Goal: Task Accomplishment & Management: Use online tool/utility

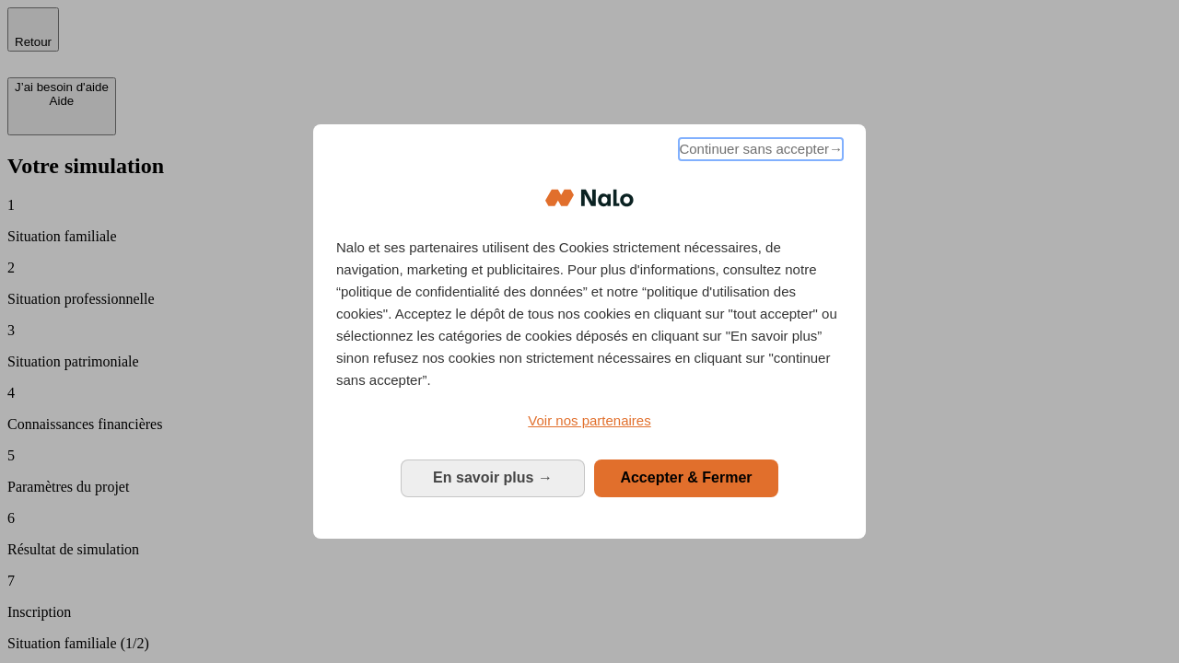
click at [759, 152] on span "Continuer sans accepter →" at bounding box center [761, 149] width 164 height 22
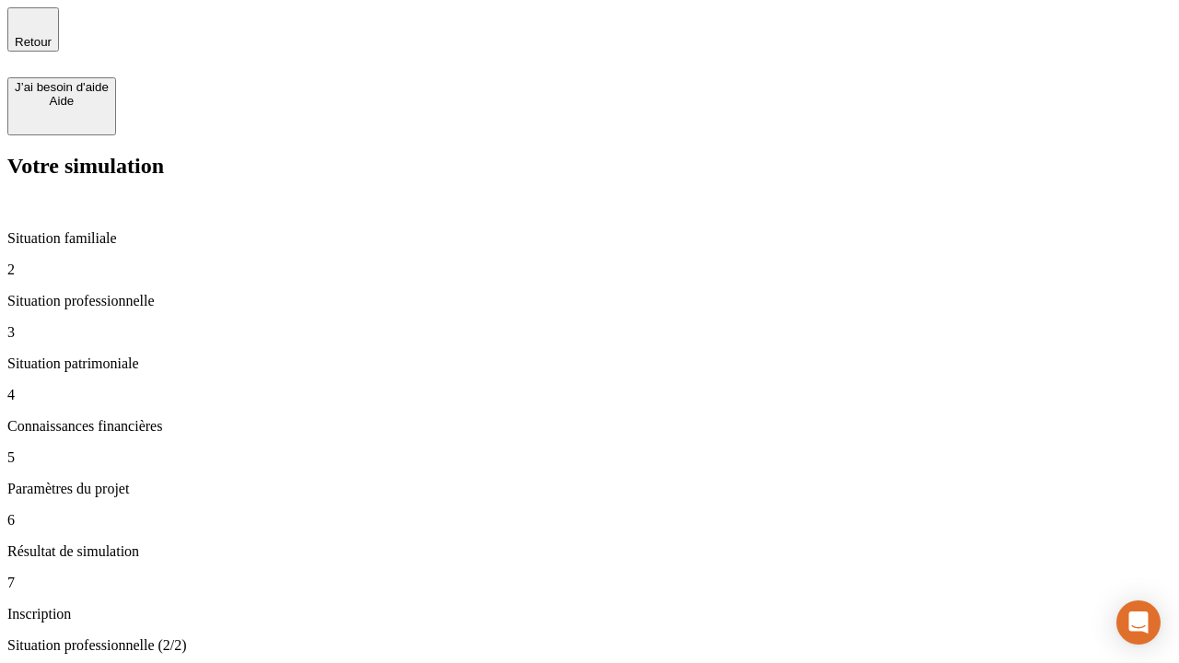
type input "30 000"
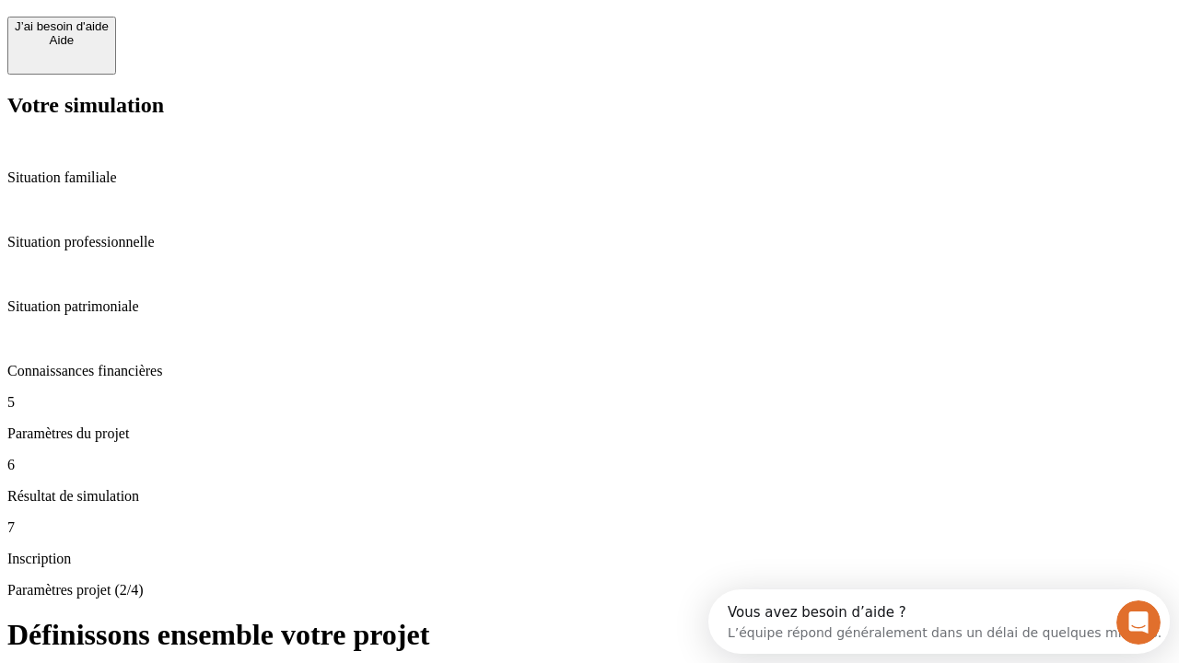
scroll to position [35, 0]
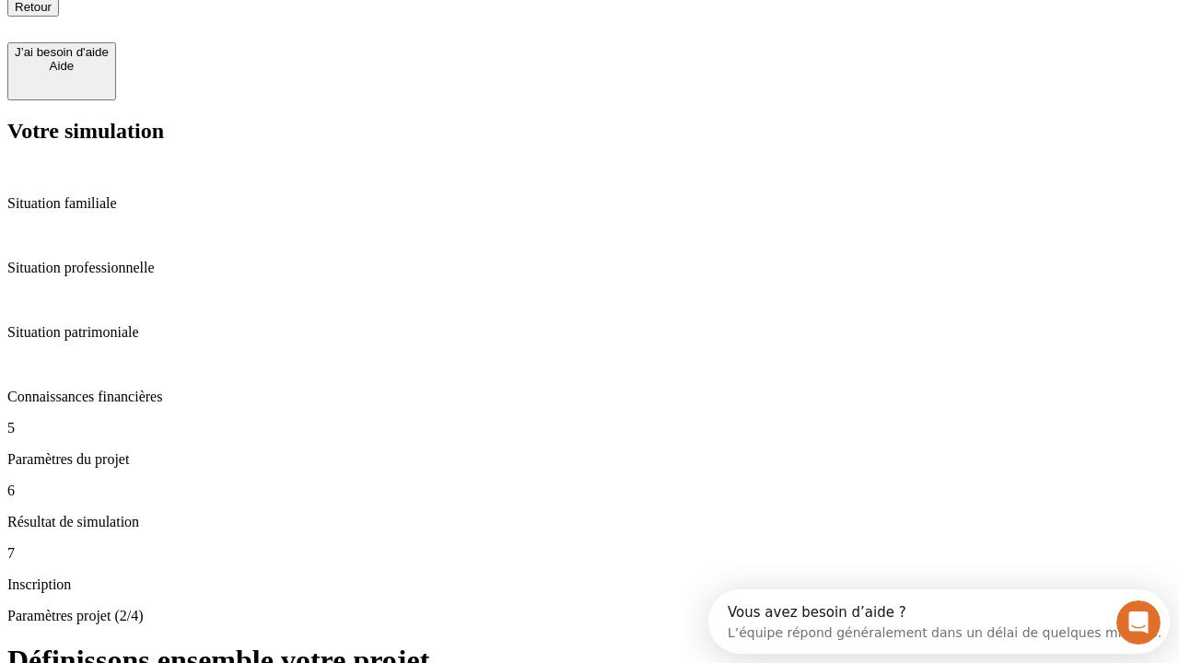
type input "25"
type input "64"
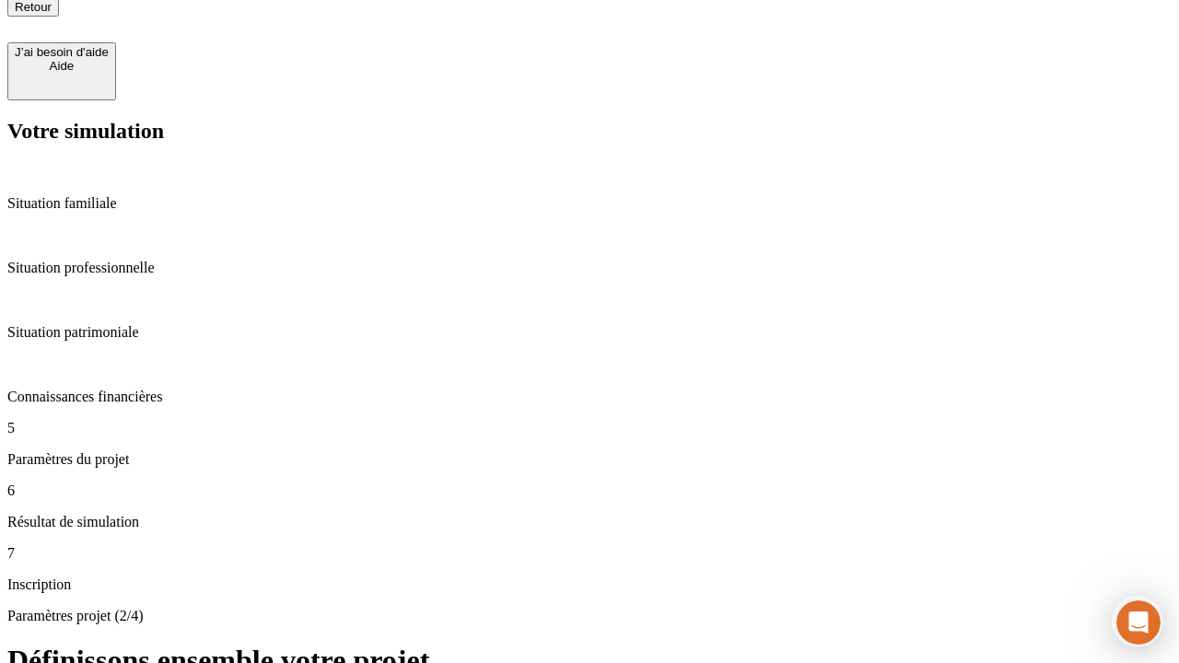
type input "1 000"
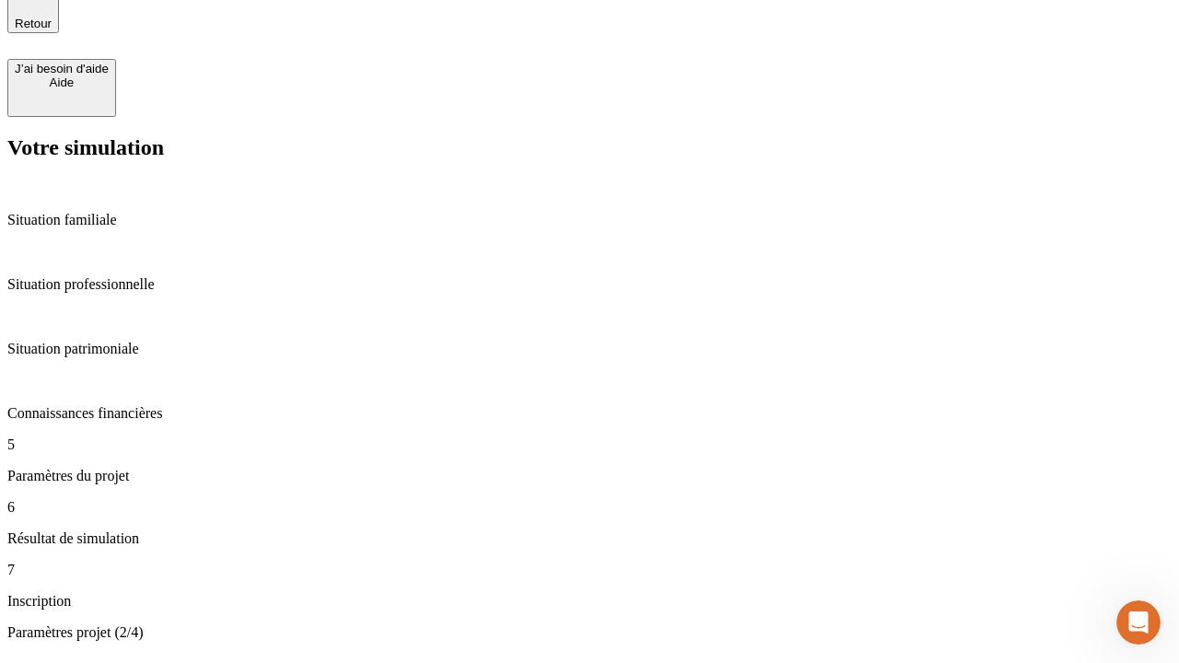
type input "640"
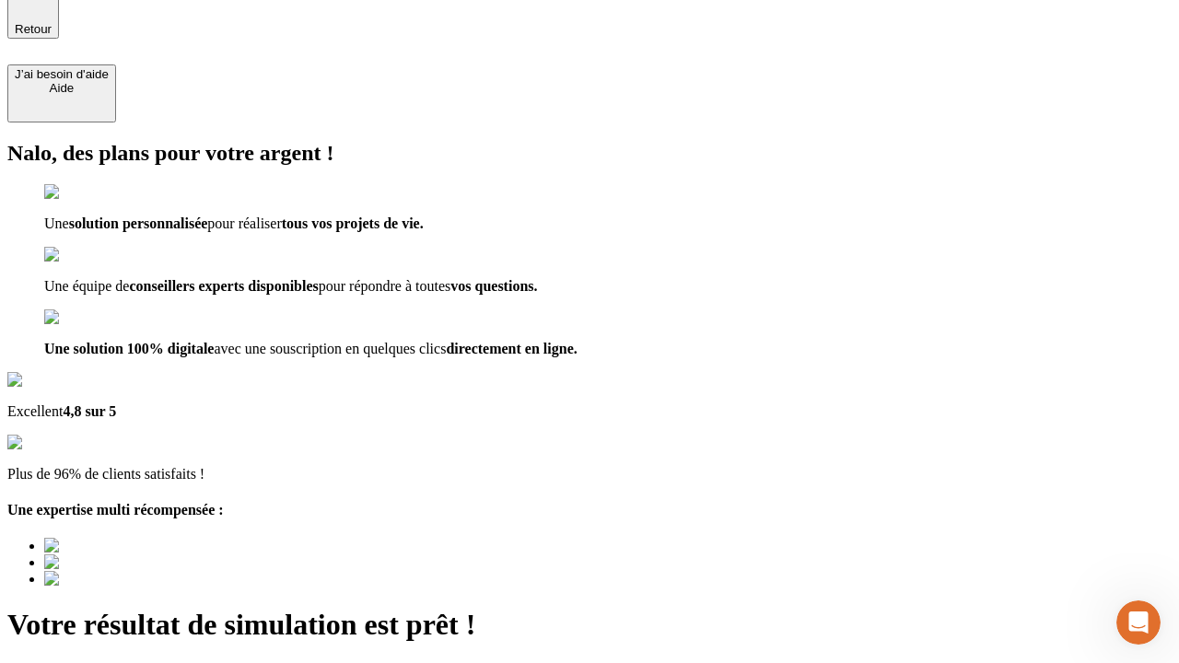
type input "[EMAIL_ADDRESS][PERSON_NAME][DOMAIN_NAME]"
